Goal: Use online tool/utility

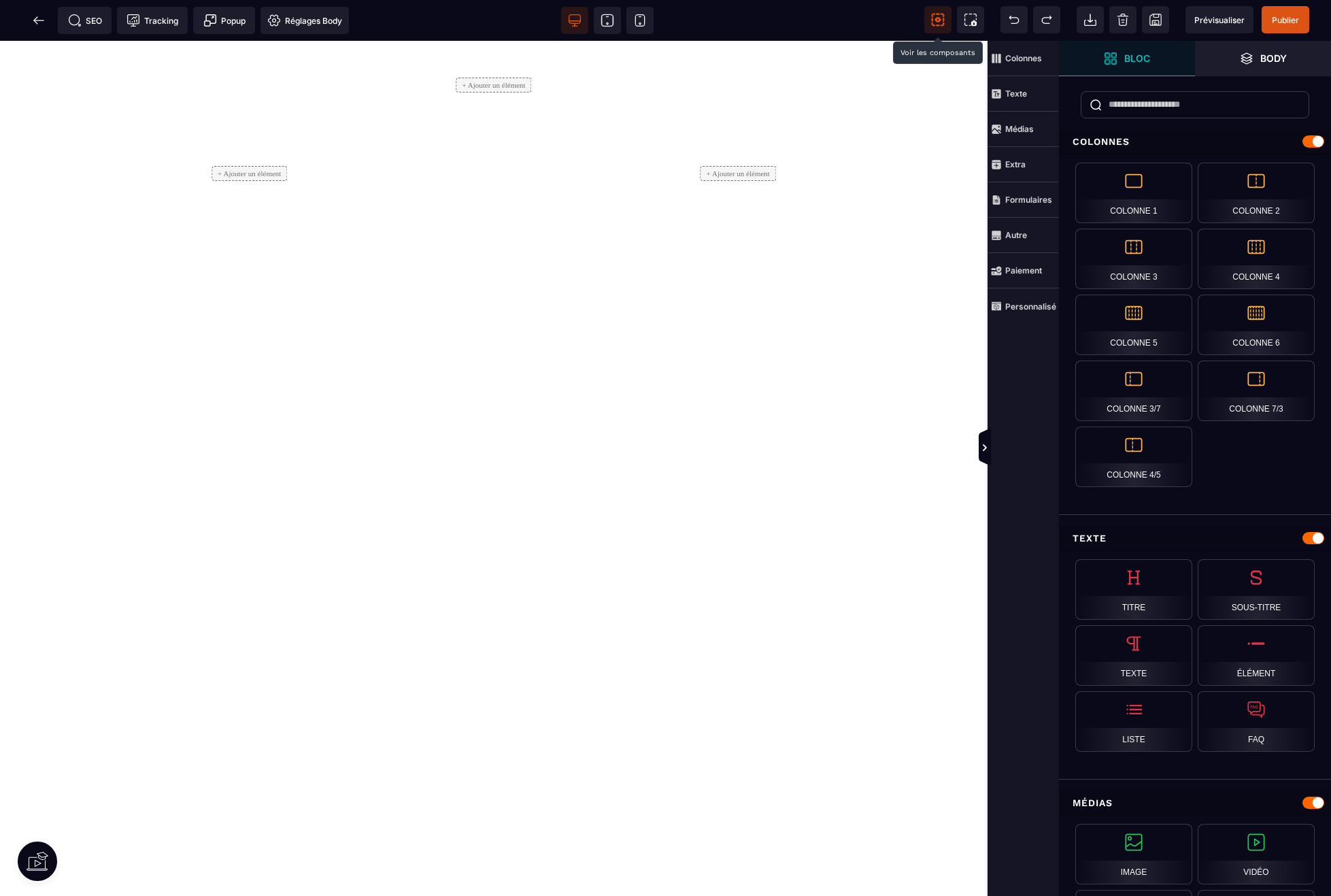
click at [938, 22] on icon at bounding box center [938, 20] width 13 height 13
click at [610, 25] on icon at bounding box center [607, 20] width 13 height 13
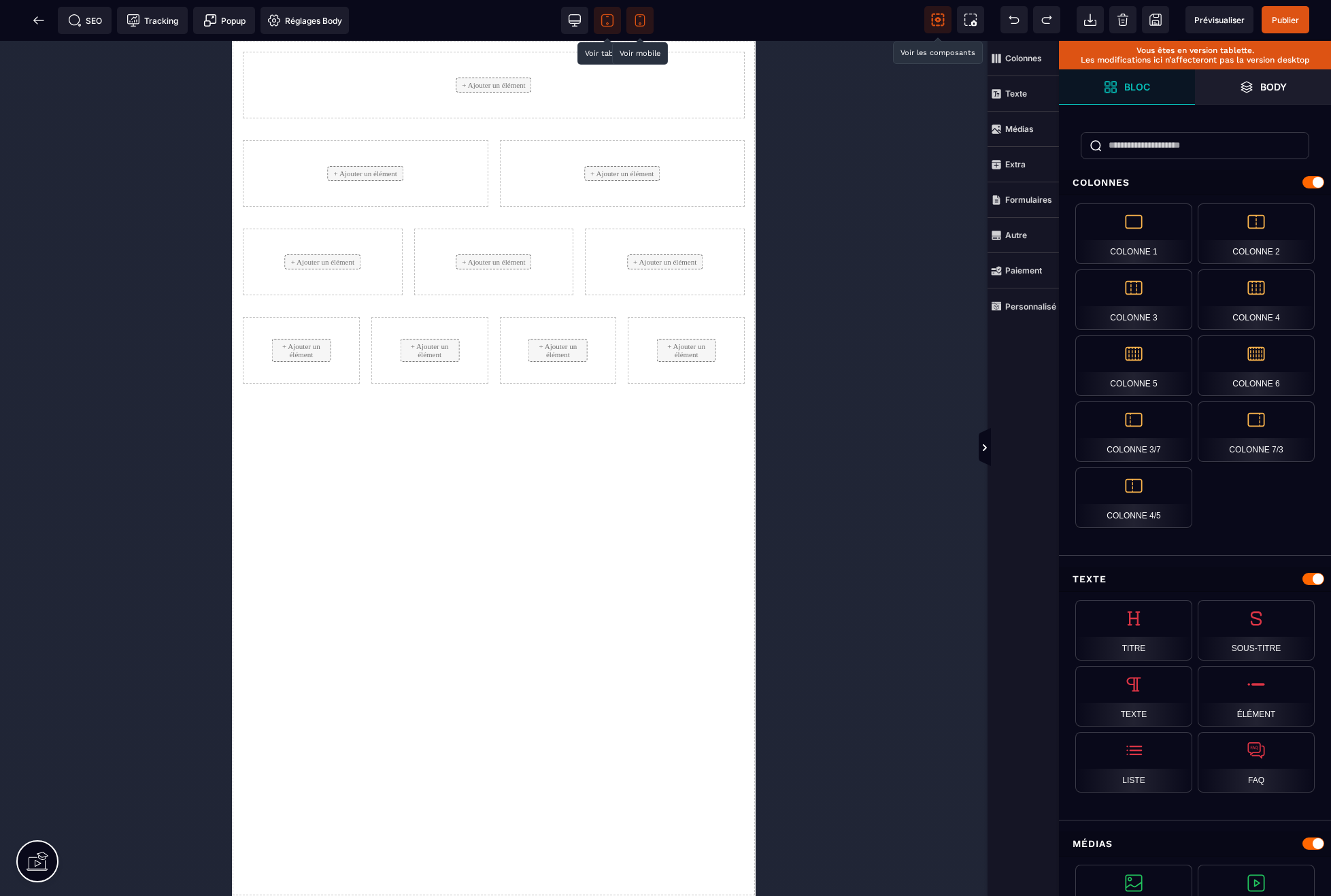
click at [638, 15] on icon at bounding box center [640, 20] width 13 height 13
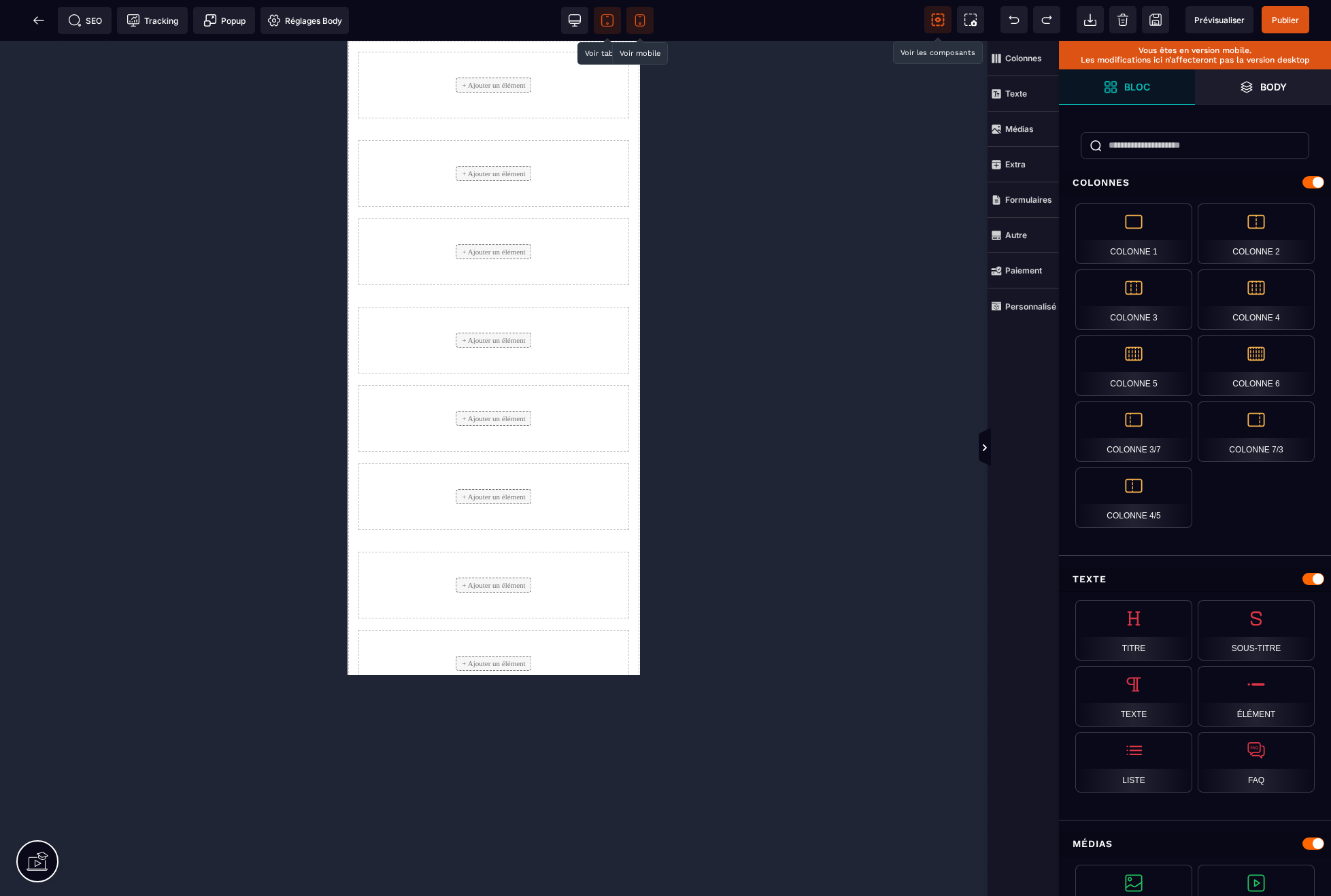
click at [610, 15] on icon at bounding box center [607, 20] width 13 height 13
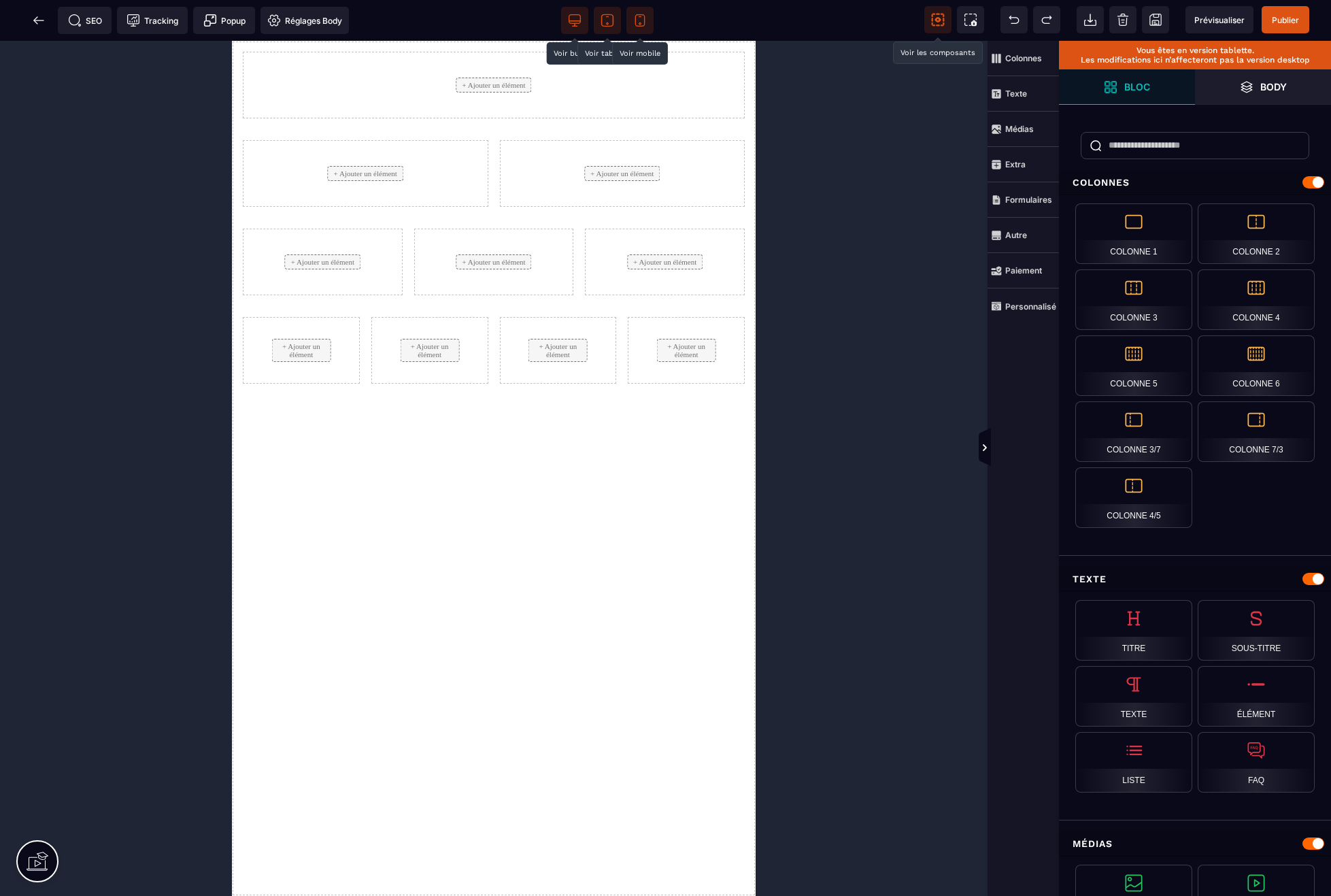
click at [572, 15] on icon at bounding box center [574, 19] width 12 height 9
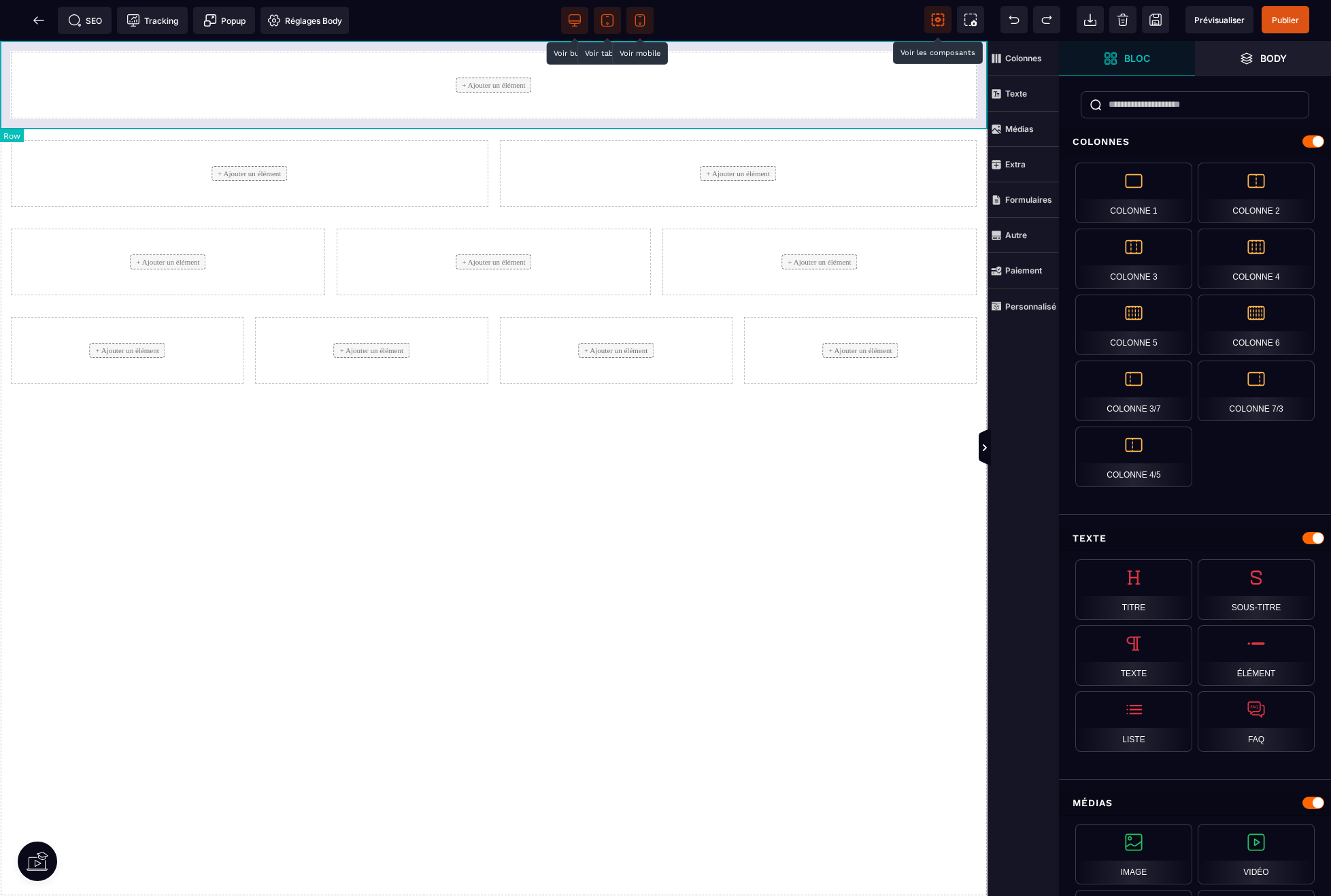
click at [863, 120] on div "+ Ajouter un élément" at bounding box center [494, 85] width 988 height 88
